Goal: Transaction & Acquisition: Purchase product/service

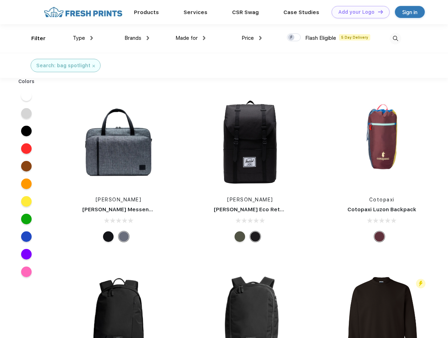
click at [358, 12] on link "Add your Logo Design Tool" at bounding box center [361, 12] width 58 height 12
click at [0, 0] on div "Design Tool" at bounding box center [0, 0] width 0 height 0
click at [378, 12] on link "Add your Logo Design Tool" at bounding box center [361, 12] width 58 height 12
click at [34, 38] on div "Filter" at bounding box center [38, 38] width 14 height 8
click at [83, 38] on span "Type" at bounding box center [79, 38] width 12 height 6
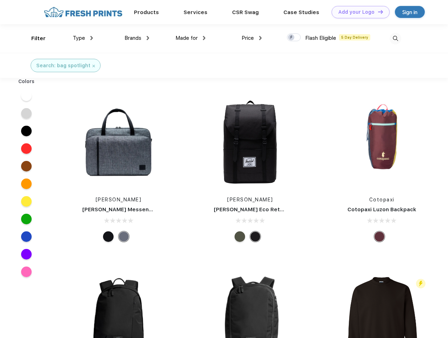
click at [137, 38] on span "Brands" at bounding box center [133, 38] width 17 height 6
click at [191, 38] on span "Made for" at bounding box center [187, 38] width 22 height 6
click at [252, 38] on span "Price" at bounding box center [248, 38] width 12 height 6
click at [294, 38] on div at bounding box center [294, 37] width 14 height 8
click at [292, 38] on input "checkbox" at bounding box center [289, 35] width 5 height 5
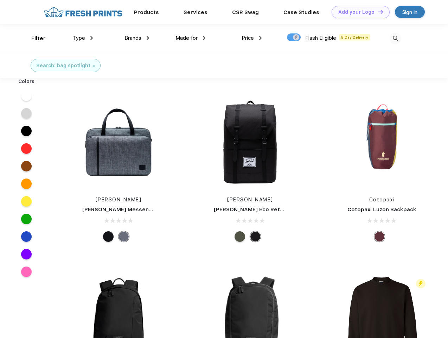
click at [395, 38] on img at bounding box center [396, 39] width 12 height 12
